Goal: Task Accomplishment & Management: Manage account settings

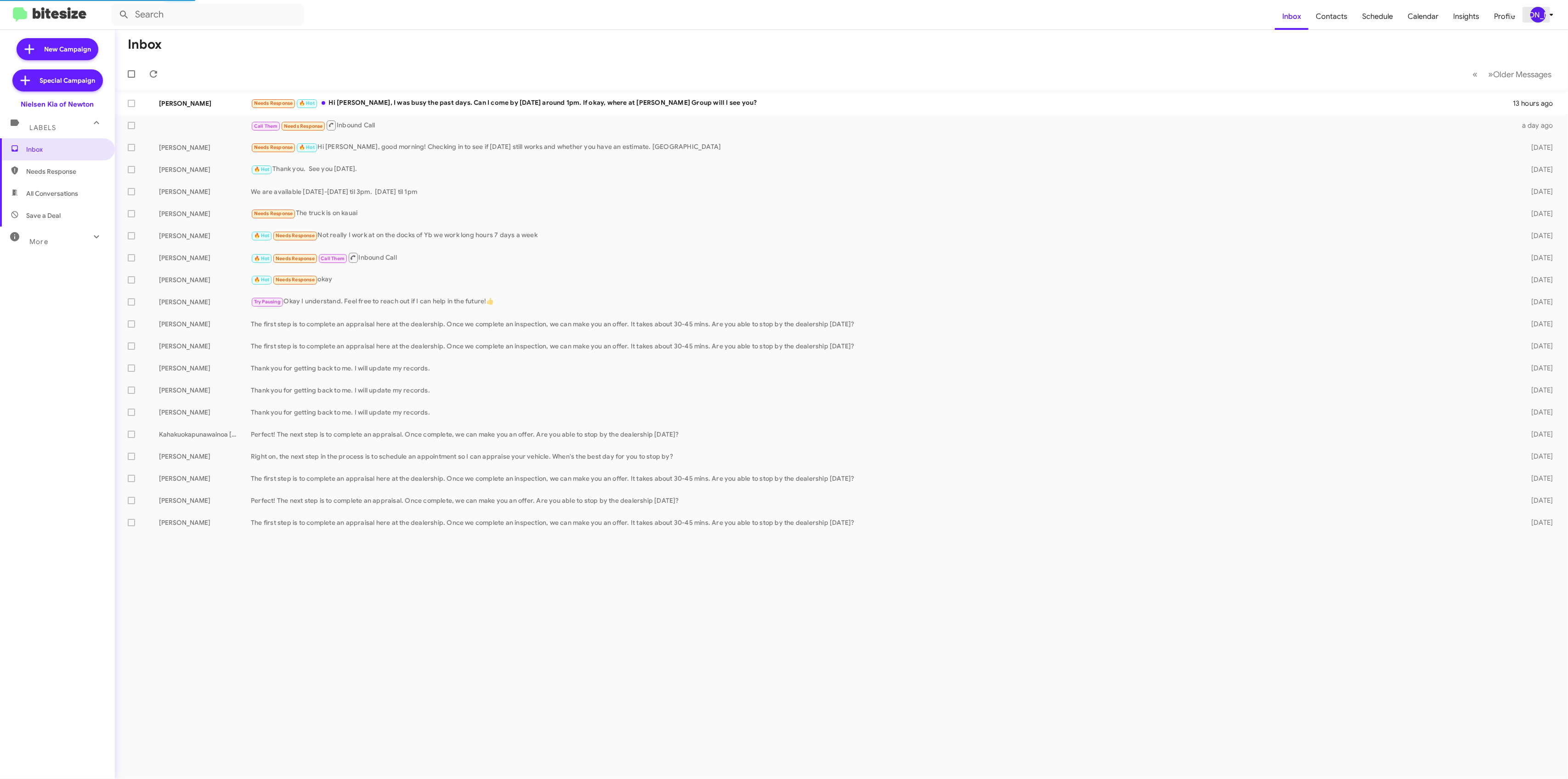
click at [1546, 14] on icon at bounding box center [1552, 15] width 11 height 11
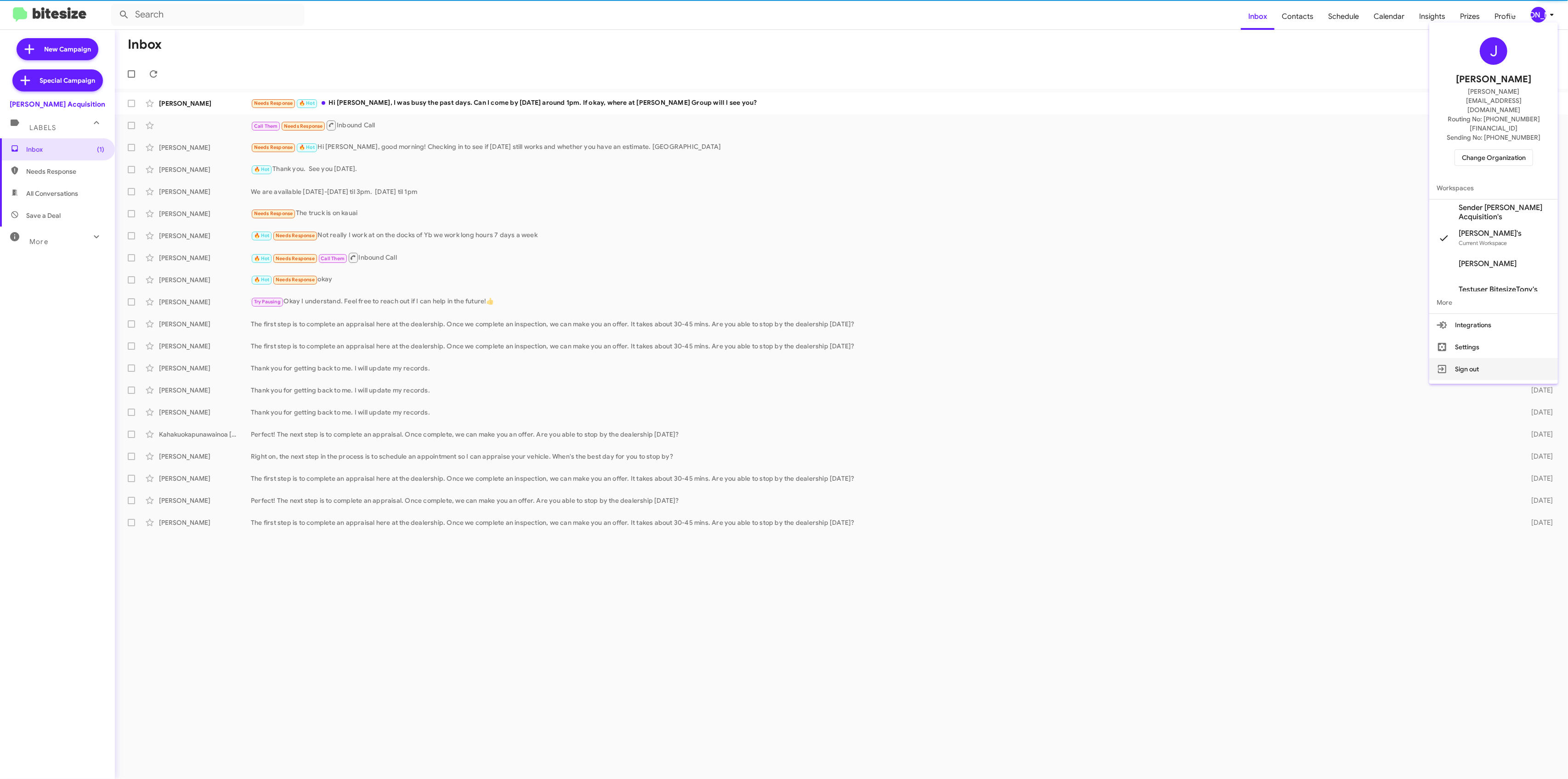
click at [1464, 358] on button "Sign out" at bounding box center [1493, 369] width 128 height 22
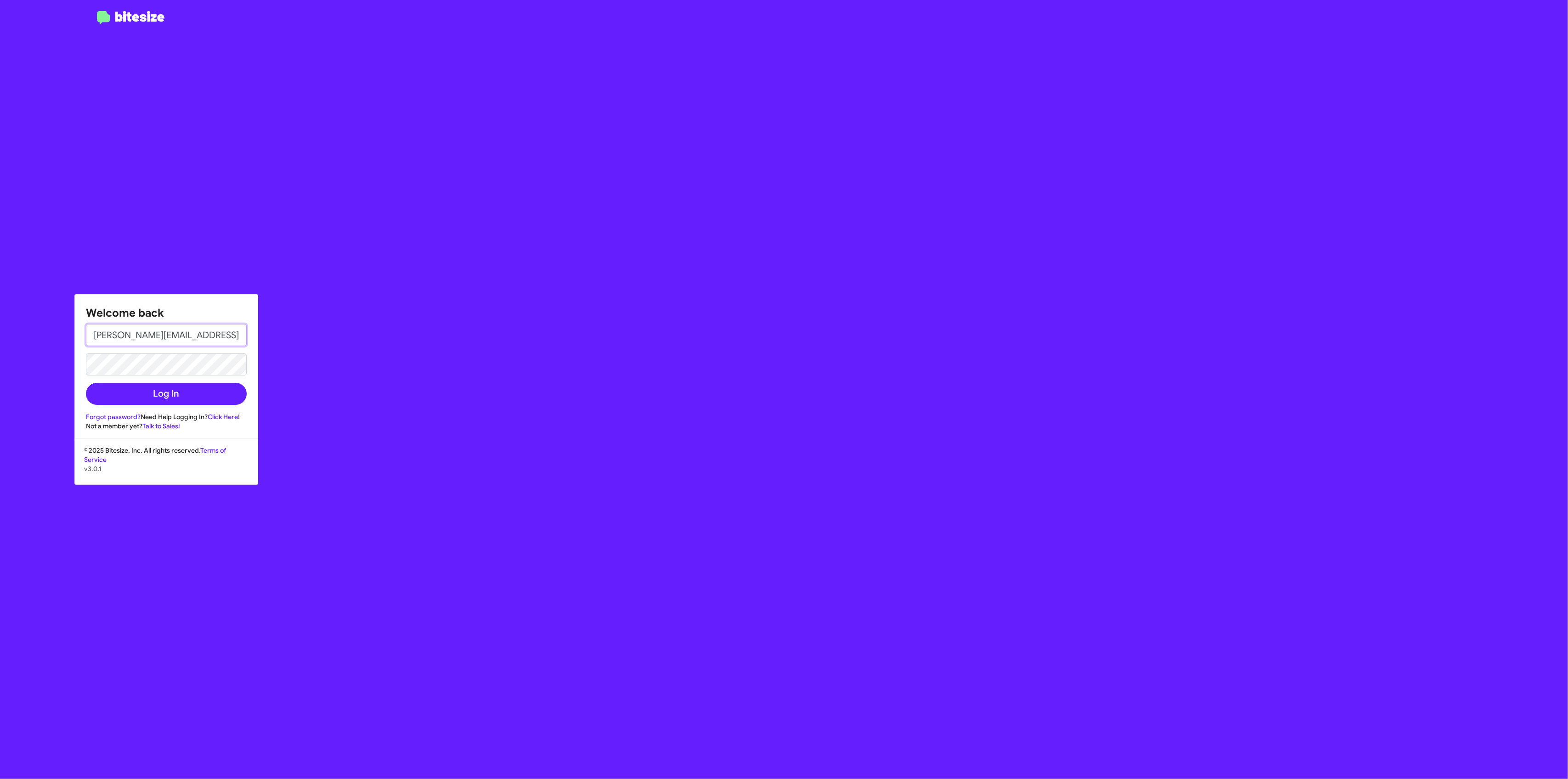
click at [188, 330] on input "[PERSON_NAME][EMAIL_ADDRESS][DOMAIN_NAME]" at bounding box center [166, 335] width 161 height 22
paste input "[EMAIL_ADDRESS][DOMAIN_NAME]"
click at [733, 635] on div "Welcome back [EMAIL_ADDRESS][DOMAIN_NAME] Log In Forgot password? Need Help Log…" at bounding box center [914, 389] width 1307 height 779
click at [111, 394] on button "Log In" at bounding box center [166, 394] width 161 height 22
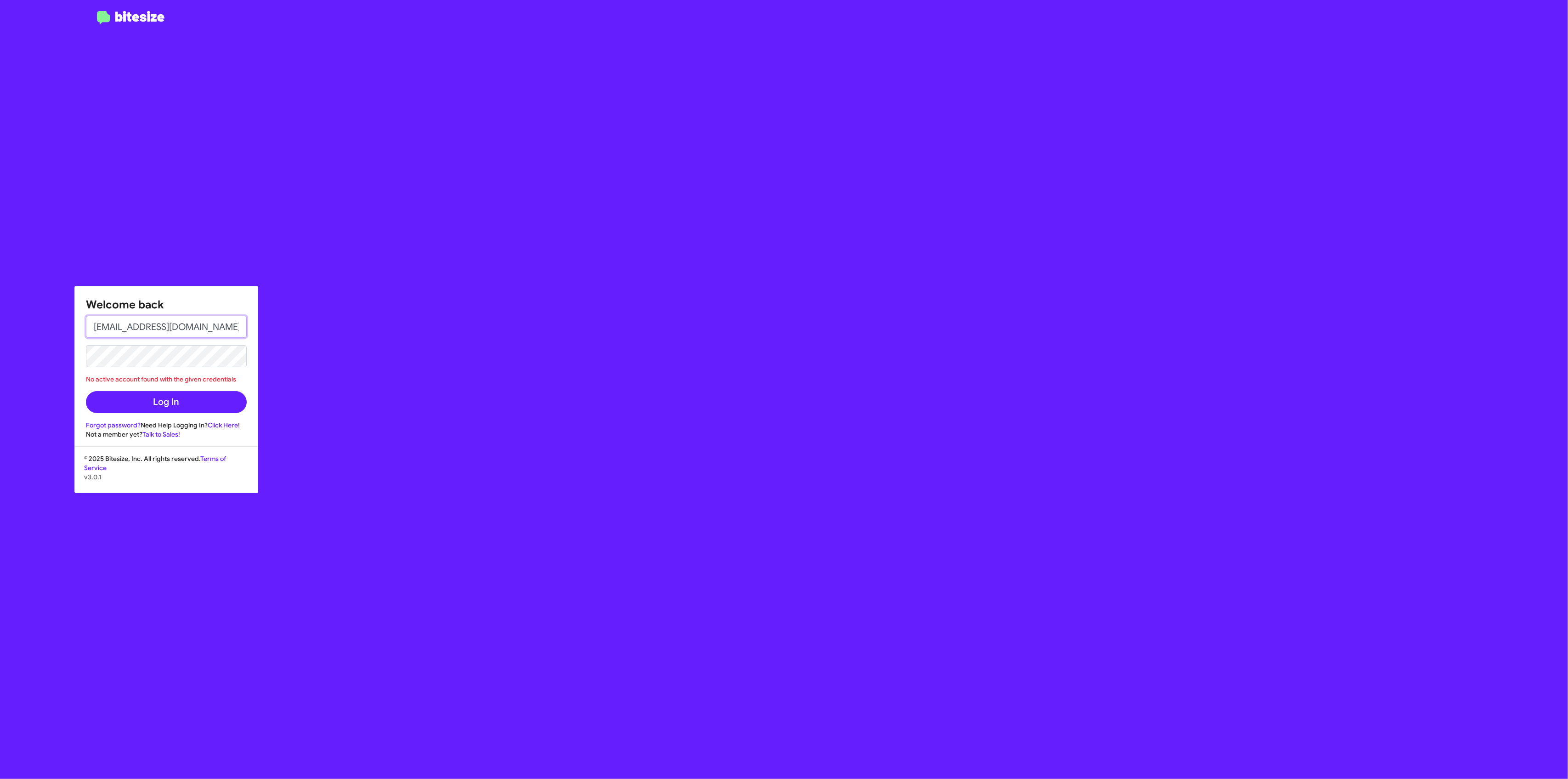
click at [212, 333] on input "[EMAIL_ADDRESS][DOMAIN_NAME]" at bounding box center [166, 327] width 161 height 22
type input "[EMAIL_ADDRESS][DOMAIN_NAME]"
click at [149, 406] on button "Log In" at bounding box center [166, 402] width 161 height 22
